Goal: Check status: Check status

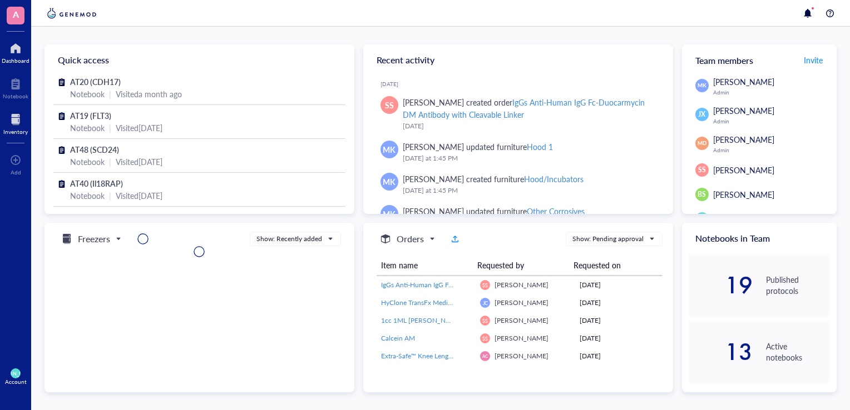
click at [11, 129] on div "Inventory" at bounding box center [15, 131] width 24 height 7
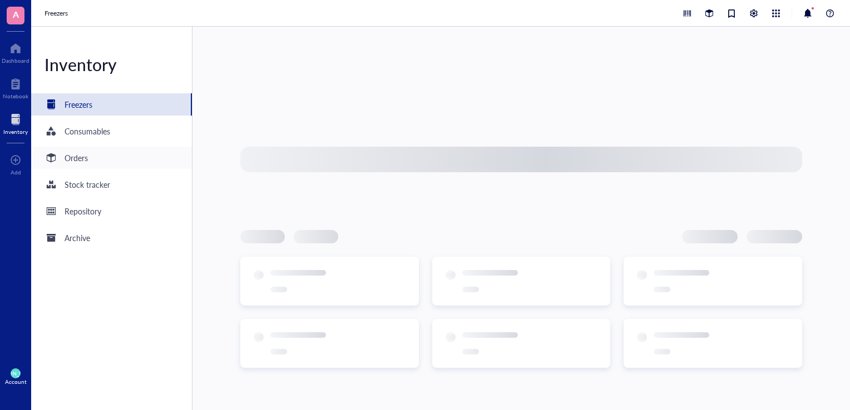
click at [94, 160] on div "Orders" at bounding box center [111, 158] width 161 height 22
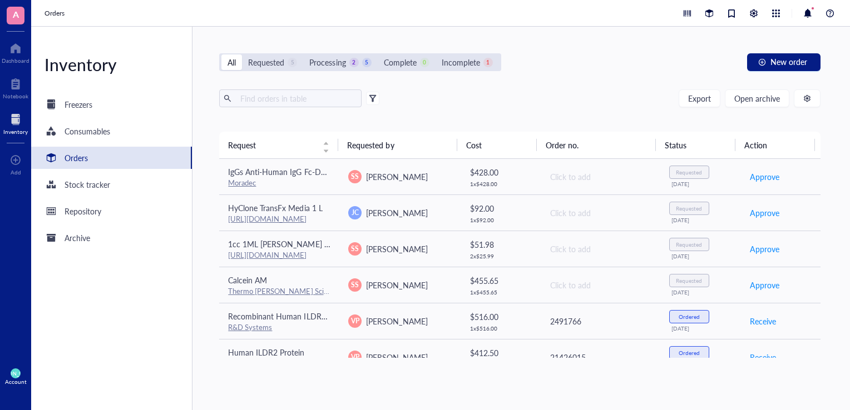
click at [538, 80] on div "All Requested 5 Processing 2 5 Complete 0 Incomplete 1 New order Export Open ar…" at bounding box center [519, 219] width 655 height 384
click at [572, 83] on div "All Requested 5 Processing 2 5 Complete 0 Incomplete 1 New order Export Open ar…" at bounding box center [519, 219] width 655 height 384
